Goal: Task Accomplishment & Management: Use online tool/utility

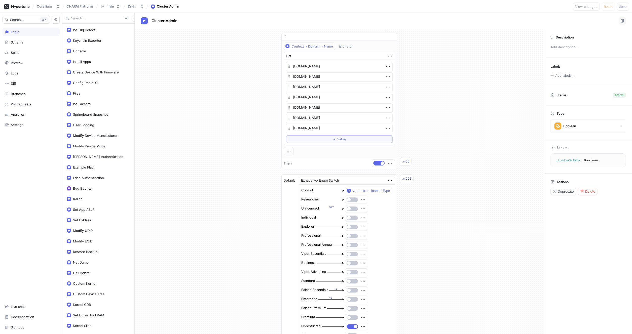
scroll to position [556, 0]
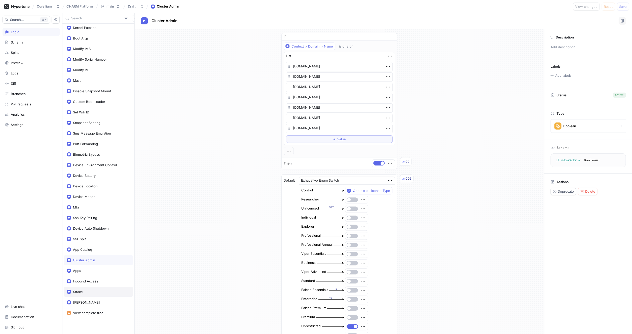
click at [81, 288] on div "Strace" at bounding box center [98, 292] width 69 height 10
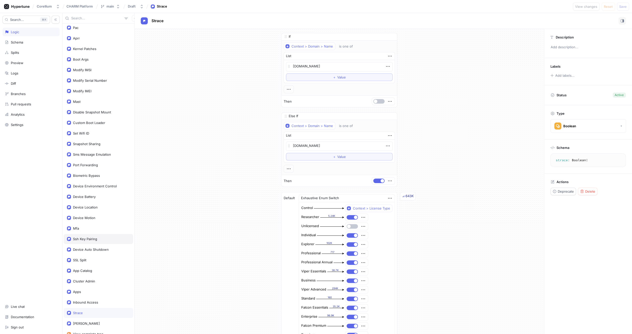
scroll to position [556, 0]
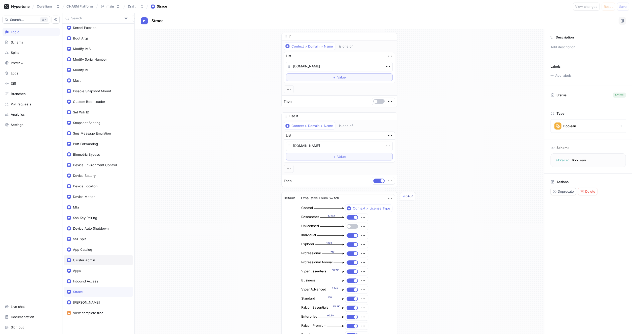
click at [84, 258] on div "Cluster Admin" at bounding box center [84, 260] width 22 height 4
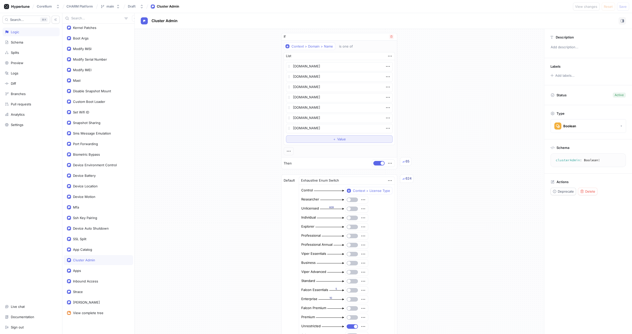
click at [333, 141] on div "＋ Value" at bounding box center [339, 139] width 13 height 3
type textarea "x"
type textarea "c"
type textarea "x"
type textarea "ct"
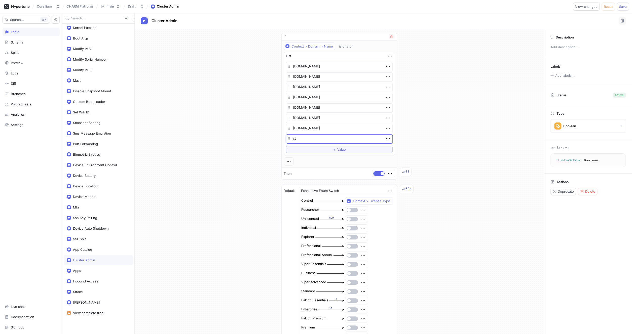
type textarea "x"
type textarea "cte"
type textarea "x"
type textarea "ctes"
type textarea "x"
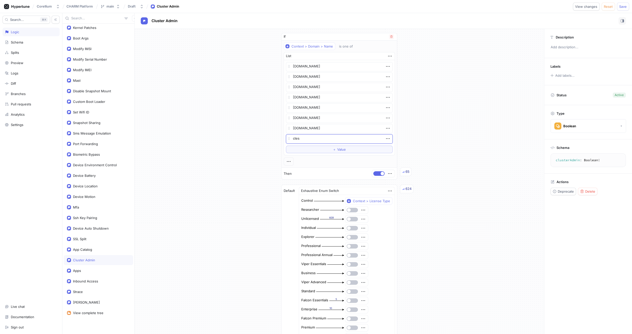
type textarea "ctest"
type textarea "x"
type textarea "ctest2"
type textarea "x"
type textarea "ctest2."
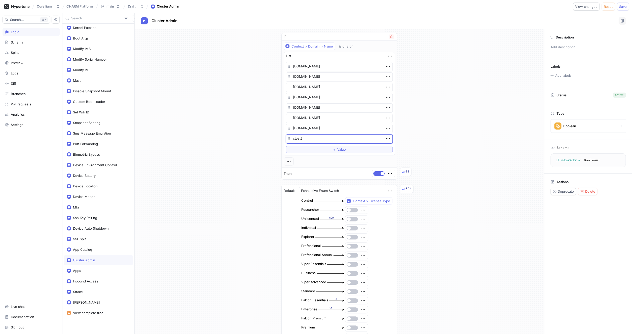
type textarea "x"
type textarea "ctest2.c"
type textarea "x"
type textarea "ctest2.co"
type textarea "x"
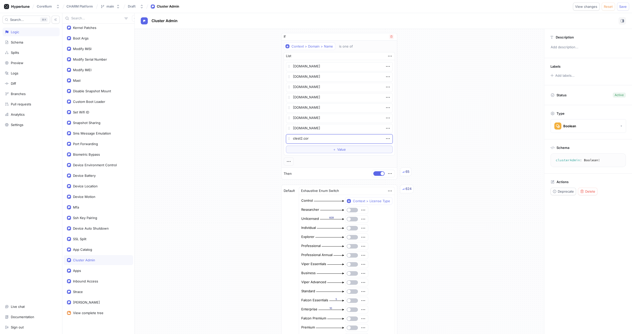
type textarea "ctest2.core"
type textarea "x"
type textarea "ctest2.corel"
type textarea "x"
type textarea "ctest2.corell"
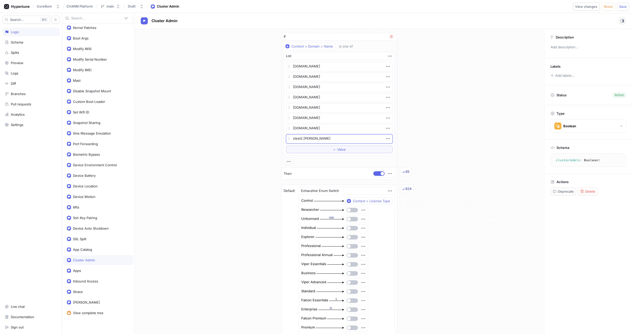
type textarea "x"
type textarea "ctest2.corelli"
type textarea "x"
type textarea "ctest2.corelliu"
type textarea "x"
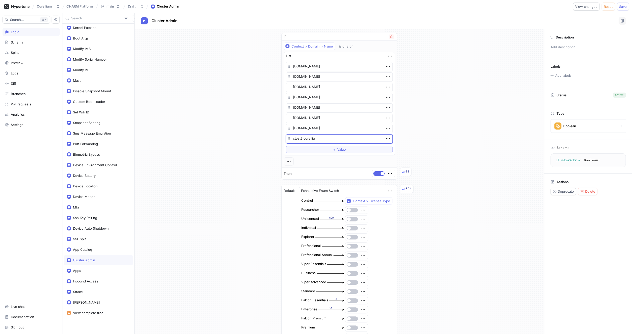
type textarea "ctest2.corellium"
type textarea "x"
type textarea "ctest2.corellium."
type textarea "x"
type textarea "ctest2.corellium.co"
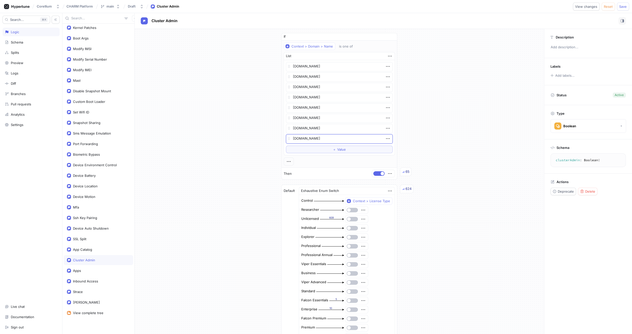
type textarea "x"
type textarea "ctest2.corellium.co"
type textarea "x"
paste textarea "-2.corellium.co/"
type textarea "ctest-2.corellium.co/"
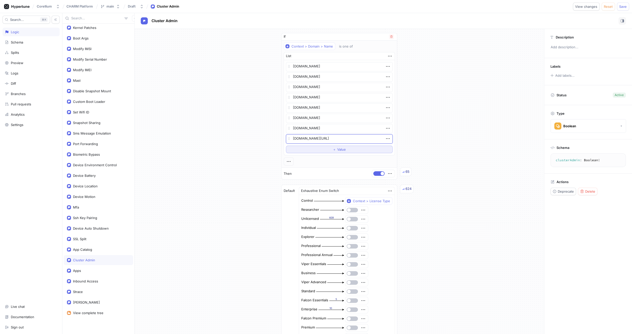
type textarea "x"
type textarea "ctest-2.corellium.co"
type textarea "x"
type textarea "ctest-2.corellium.co"
click at [431, 145] on div "If Context > Domain > Name is one of List ci-3.corellium.co ci-1.corellium.co s…" at bounding box center [339, 213] width 409 height 369
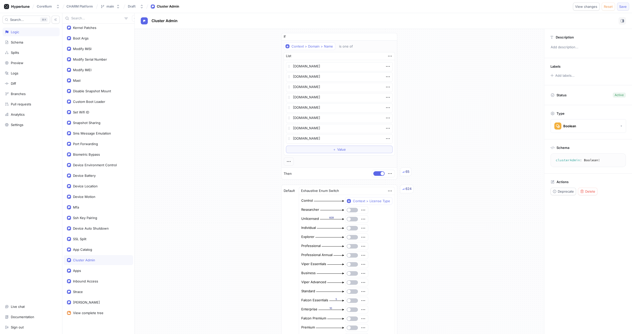
click at [624, 8] on span "Save" at bounding box center [623, 6] width 8 height 3
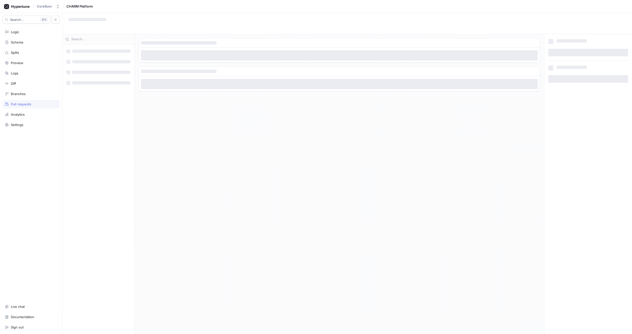
type textarea "x"
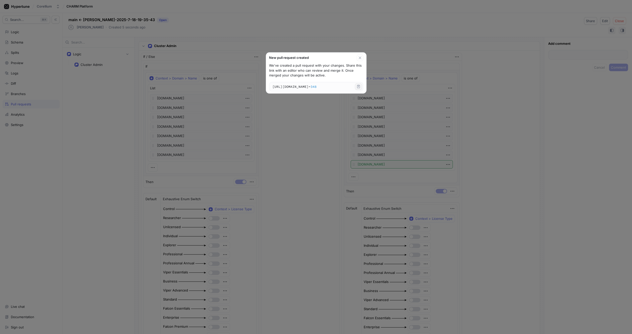
click at [359, 89] on icon "button" at bounding box center [358, 87] width 4 height 4
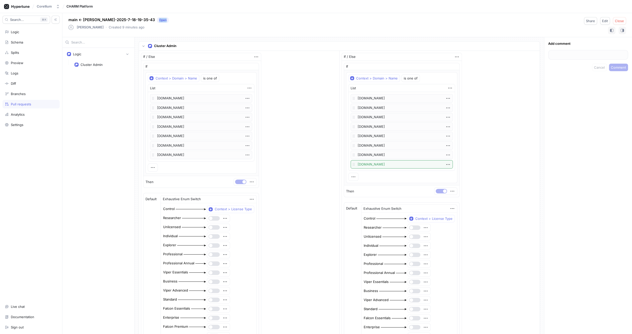
drag, startPoint x: 181, startPoint y: 22, endPoint x: 209, endPoint y: 25, distance: 27.5
click at [208, 24] on div "main ← [PERSON_NAME]-2025-7-18-19-35-43 Open [PERSON_NAME] ‧ Created 9 minutes …" at bounding box center [346, 25] width 569 height 24
click at [597, 56] on p "A+ would comment again" at bounding box center [588, 53] width 80 height 5
click at [29, 106] on div "Pull requests" at bounding box center [21, 104] width 20 height 4
